Goal: Information Seeking & Learning: Find specific page/section

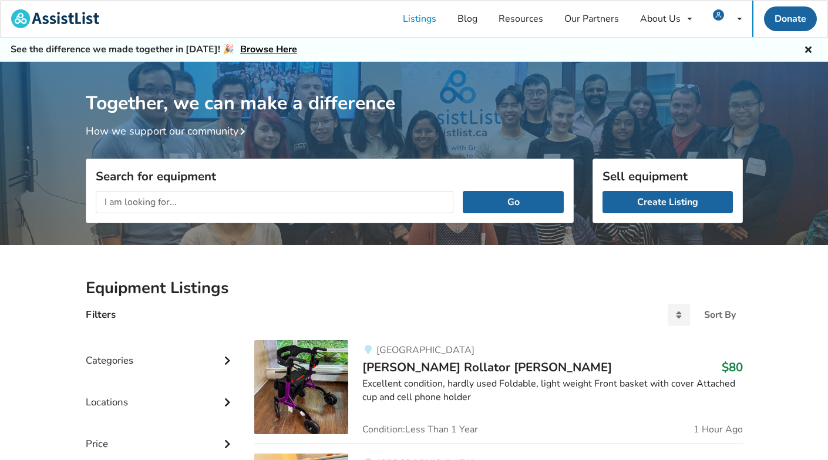
click at [193, 204] on input "text" at bounding box center [275, 202] width 358 height 22
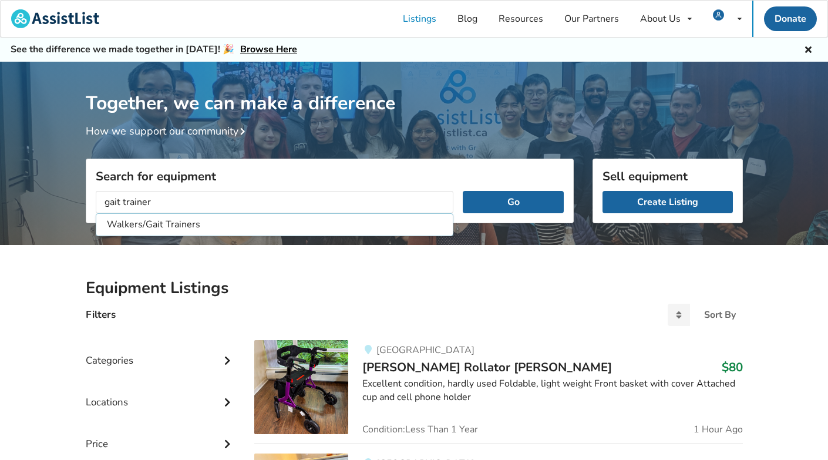
click at [513, 201] on button "Go" at bounding box center [513, 202] width 100 height 22
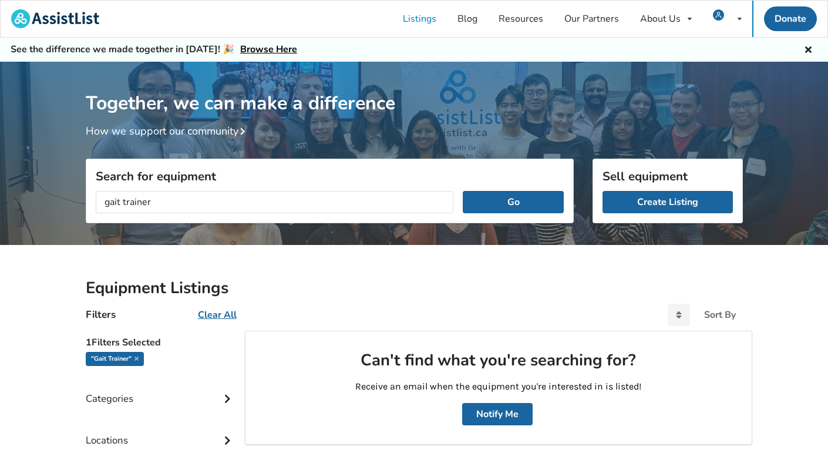
click at [186, 201] on input "gait trainer" at bounding box center [275, 202] width 358 height 22
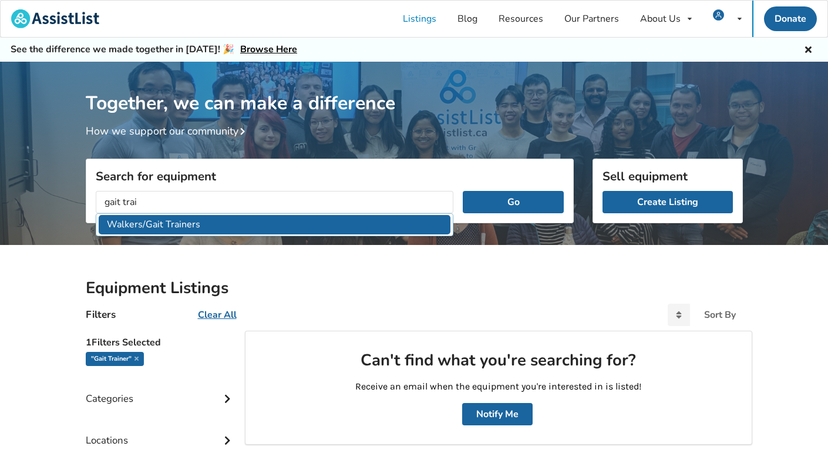
click at [168, 223] on li "Walkers/Gait Trainers" at bounding box center [275, 224] width 352 height 19
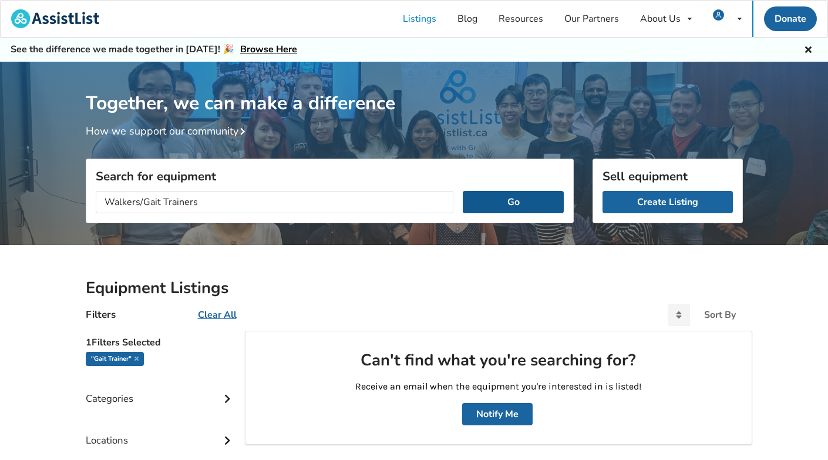
click at [500, 196] on button "Go" at bounding box center [513, 202] width 100 height 22
click at [371, 203] on input "Walkers/Gait Trainers" at bounding box center [275, 202] width 358 height 22
click at [513, 201] on button "Go" at bounding box center [513, 202] width 100 height 22
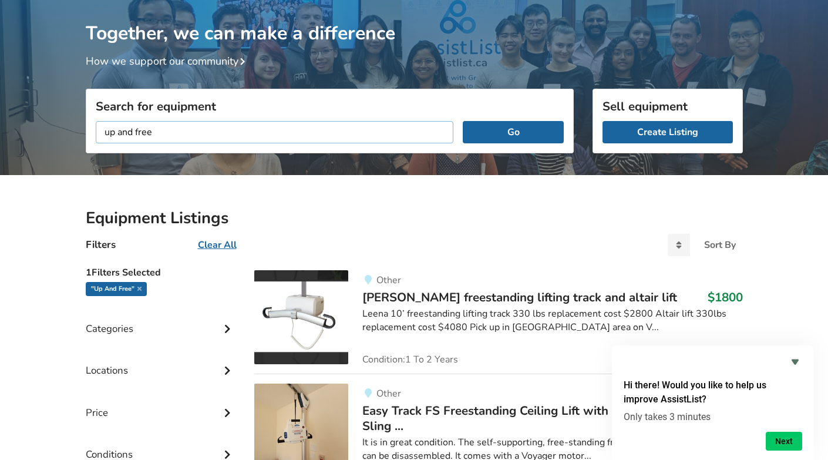
scroll to position [81, 0]
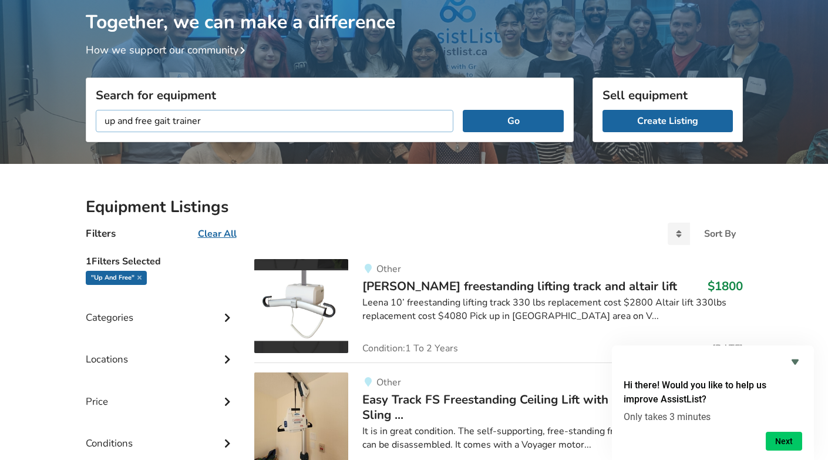
click at [513, 120] on button "Go" at bounding box center [513, 121] width 100 height 22
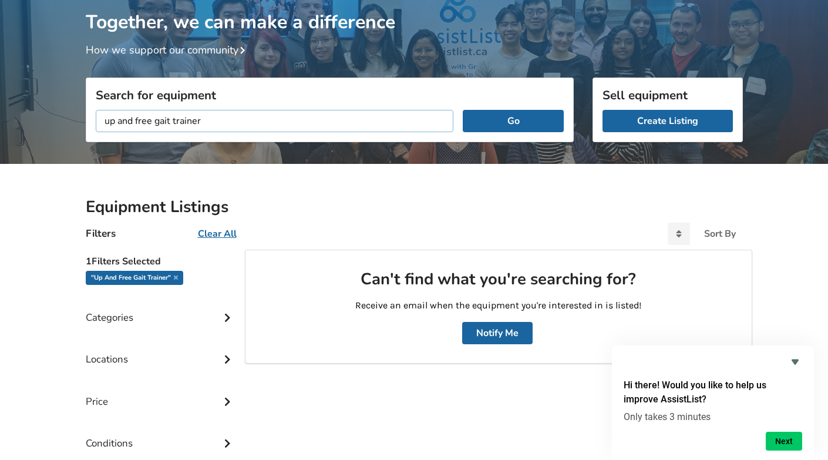
click at [140, 122] on input "up and free gait trainer" at bounding box center [275, 121] width 358 height 22
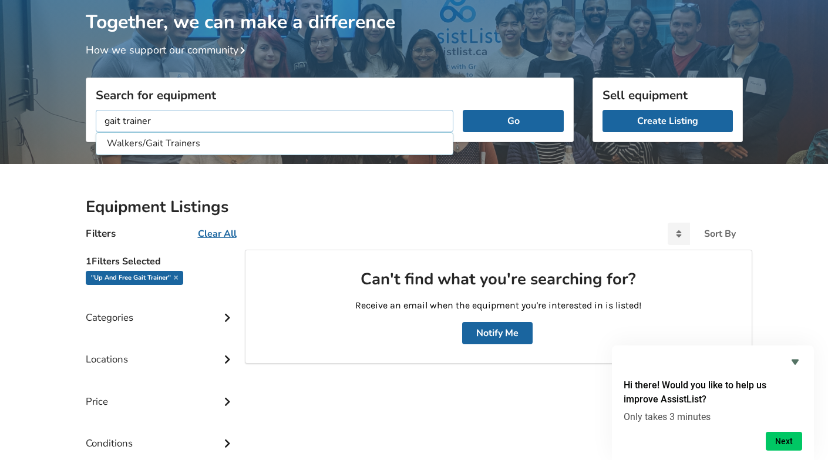
type input "gait trainer"
click at [513, 120] on button "Go" at bounding box center [513, 121] width 100 height 22
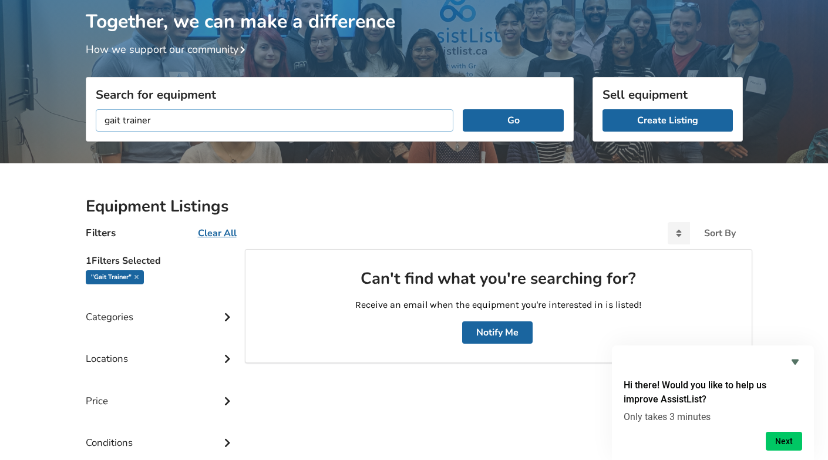
scroll to position [75, 0]
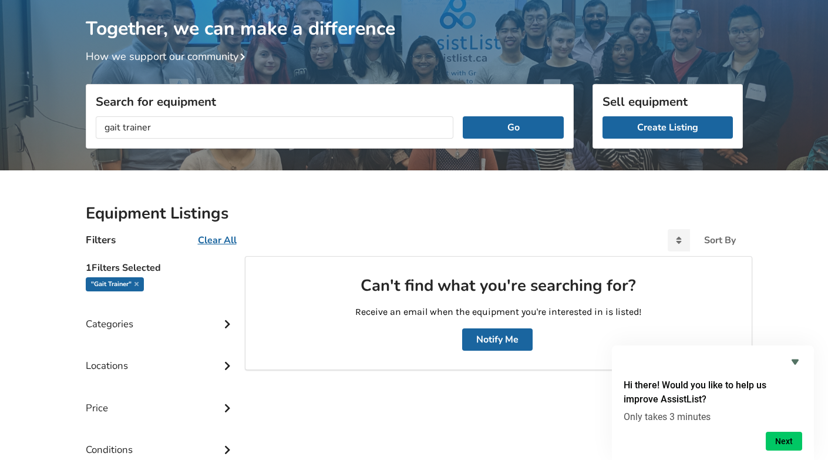
click at [158, 325] on div "Categories" at bounding box center [161, 315] width 150 height 42
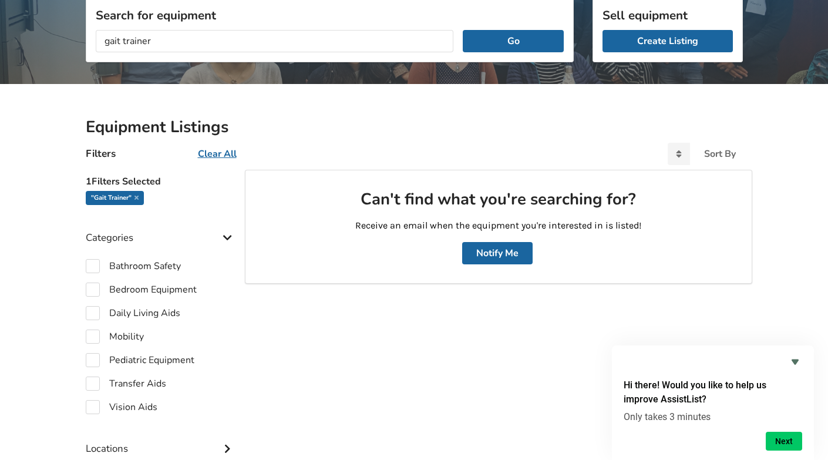
scroll to position [221, 0]
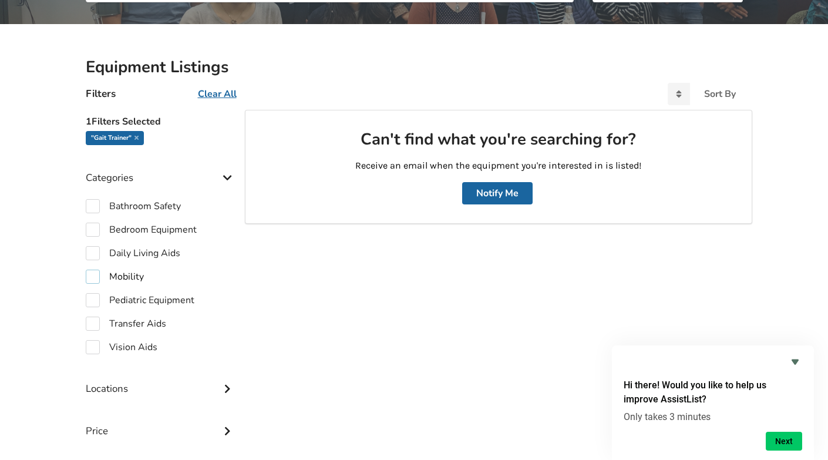
click at [95, 275] on label "Mobility" at bounding box center [115, 276] width 58 height 14
checkbox input "true"
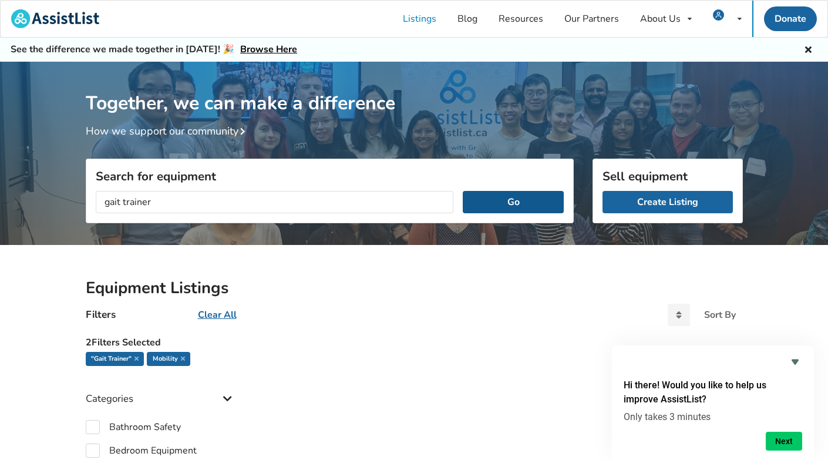
click at [501, 201] on button "Go" at bounding box center [513, 202] width 100 height 22
click at [230, 198] on input "gait trainer" at bounding box center [275, 202] width 358 height 22
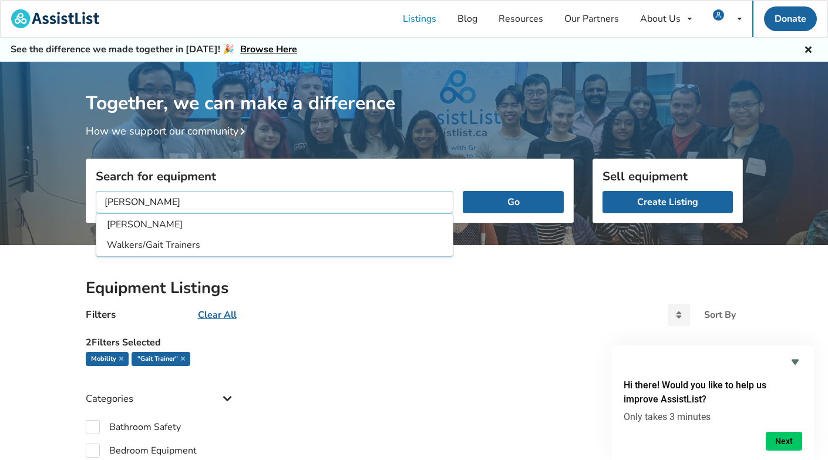
type input "[PERSON_NAME]"
click at [513, 201] on button "Go" at bounding box center [513, 202] width 100 height 22
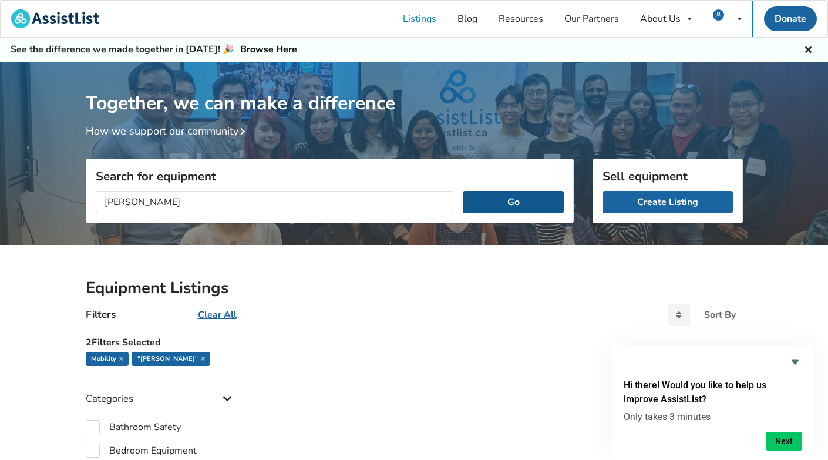
click at [503, 201] on button "Go" at bounding box center [513, 202] width 100 height 22
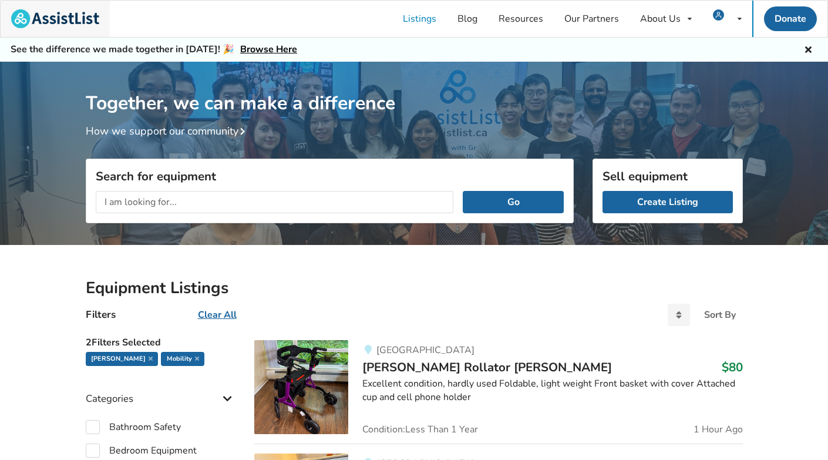
click at [66, 18] on img at bounding box center [55, 18] width 88 height 19
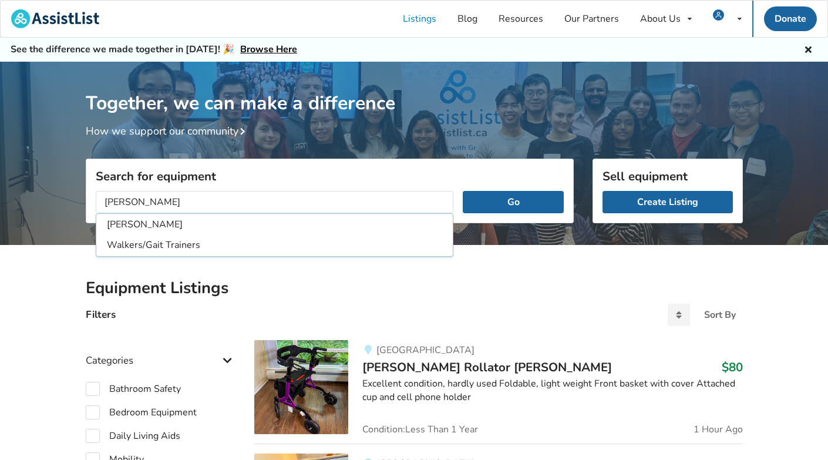
click at [513, 201] on button "Go" at bounding box center [513, 202] width 100 height 22
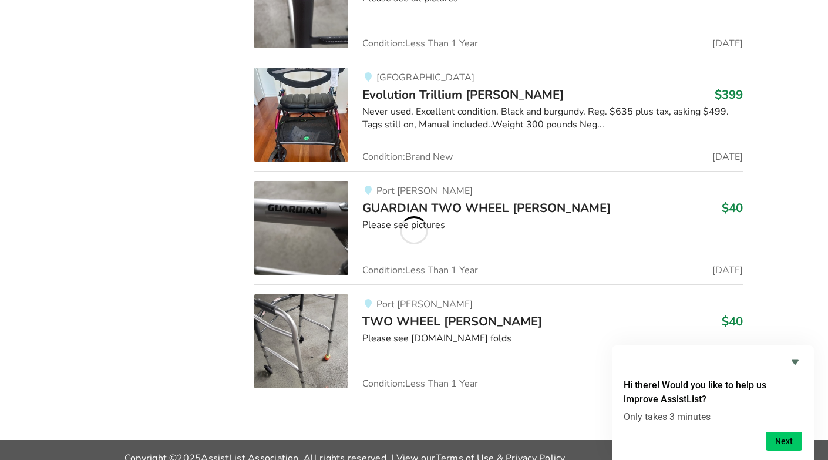
scroll to position [1197, 0]
click at [795, 363] on icon "Hide survey" at bounding box center [794, 361] width 7 height 5
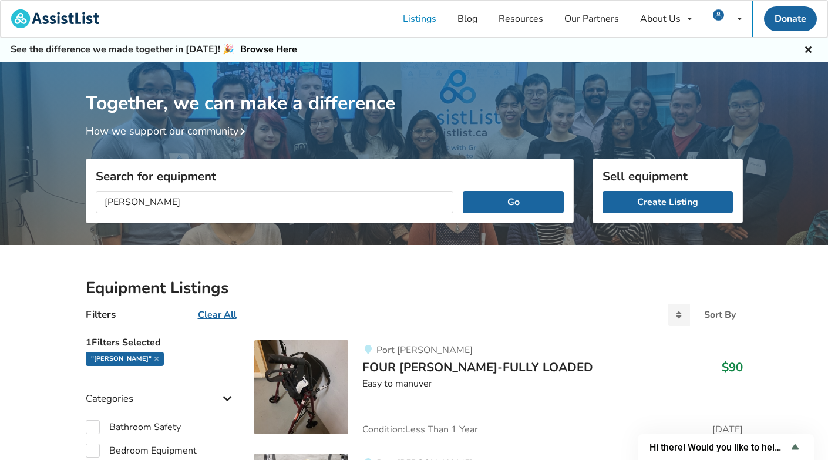
scroll to position [0, 0]
click at [124, 203] on input "[PERSON_NAME]" at bounding box center [275, 202] width 358 height 22
click at [105, 203] on input "[PERSON_NAME]" at bounding box center [275, 202] width 358 height 22
type input "up and free [PERSON_NAME]"
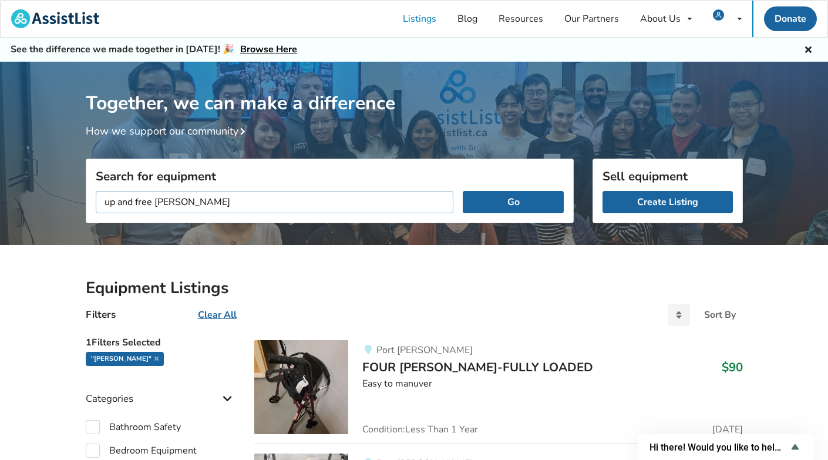
click at [513, 201] on button "Go" at bounding box center [513, 202] width 100 height 22
